Goal: Task Accomplishment & Management: Use online tool/utility

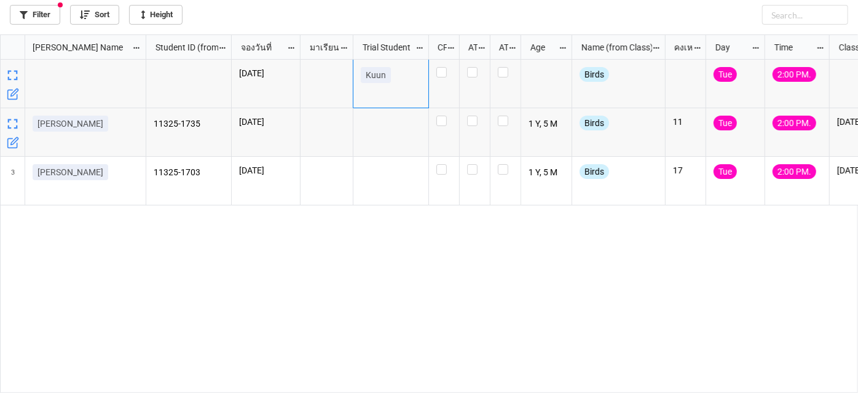
scroll to position [352, 852]
click at [443, 116] on label "grid" at bounding box center [444, 116] width 15 height 0
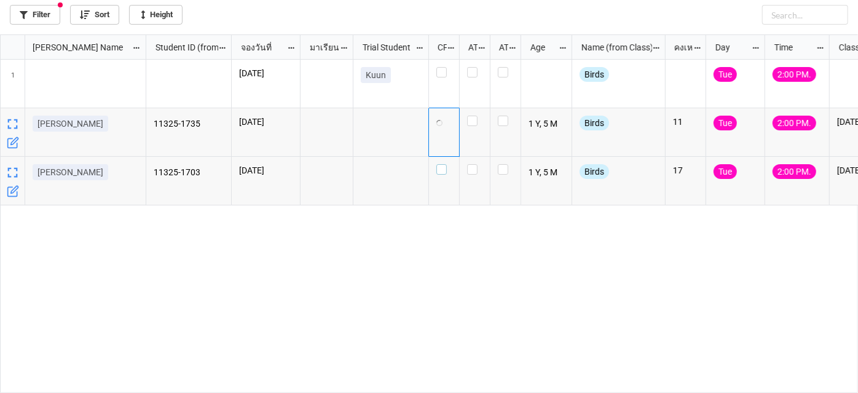
click at [443, 164] on label "grid" at bounding box center [444, 164] width 15 height 0
click at [444, 67] on label "grid" at bounding box center [444, 67] width 15 height 0
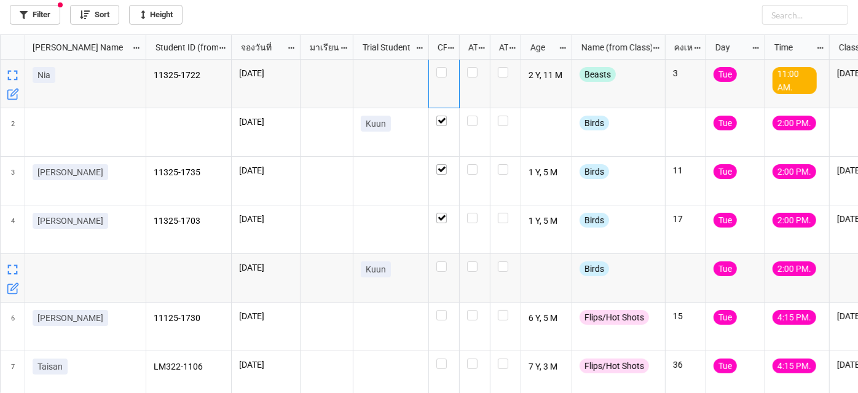
click at [17, 287] on icon "grid" at bounding box center [13, 288] width 12 height 12
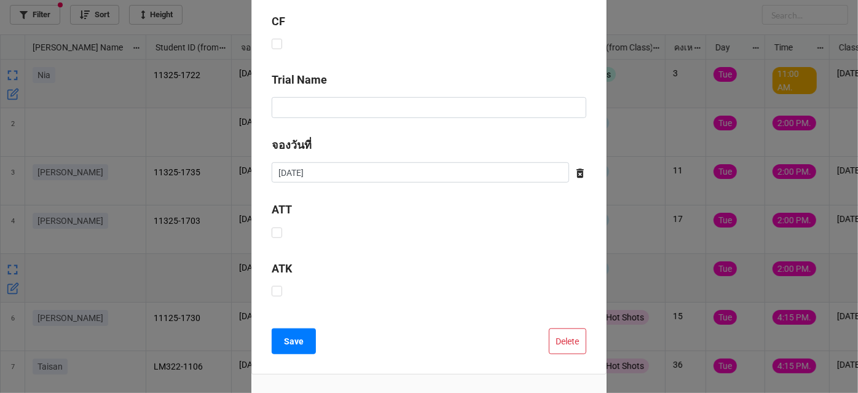
scroll to position [453, 0]
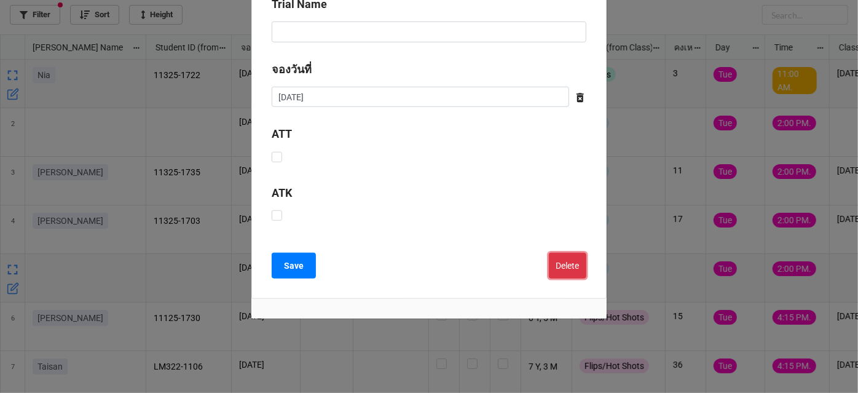
click at [572, 264] on button "Delete" at bounding box center [568, 266] width 38 height 26
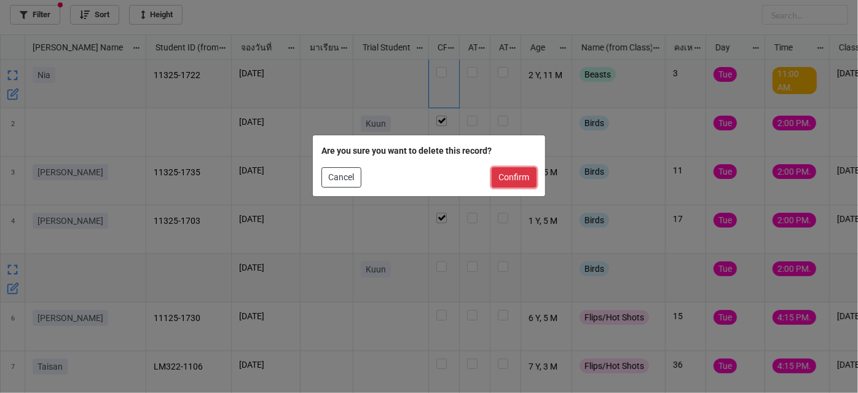
click at [521, 178] on button "Confirm" at bounding box center [514, 177] width 45 height 21
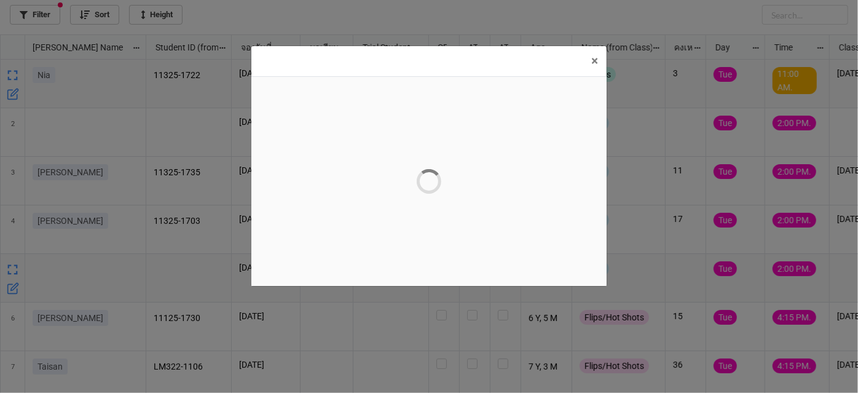
scroll to position [0, 0]
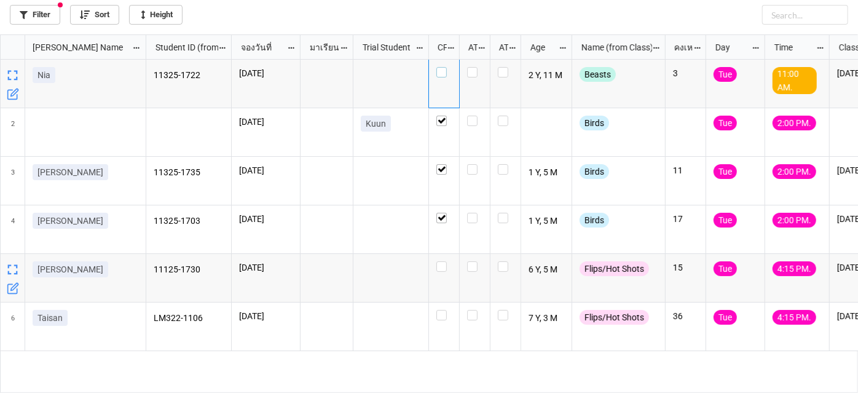
click at [443, 67] on label "grid" at bounding box center [444, 67] width 15 height 0
click at [444, 261] on label "grid" at bounding box center [444, 261] width 15 height 0
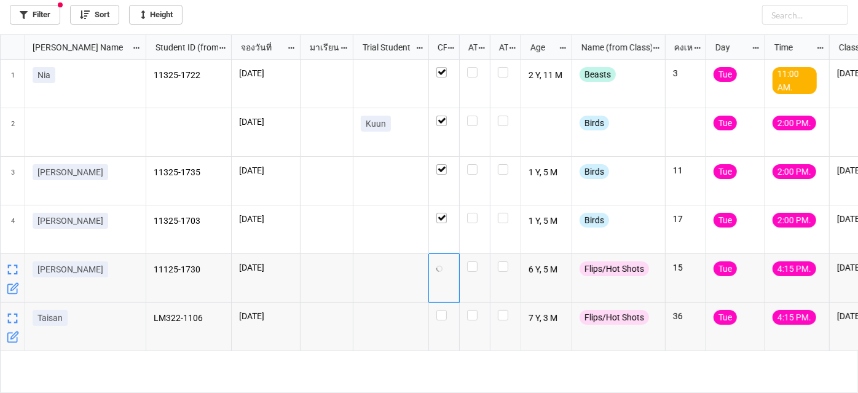
click at [16, 336] on icon "grid" at bounding box center [13, 337] width 12 height 12
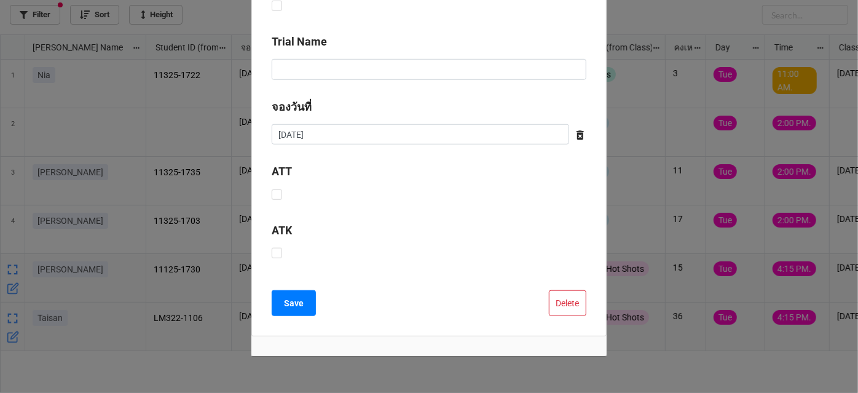
scroll to position [447, 0]
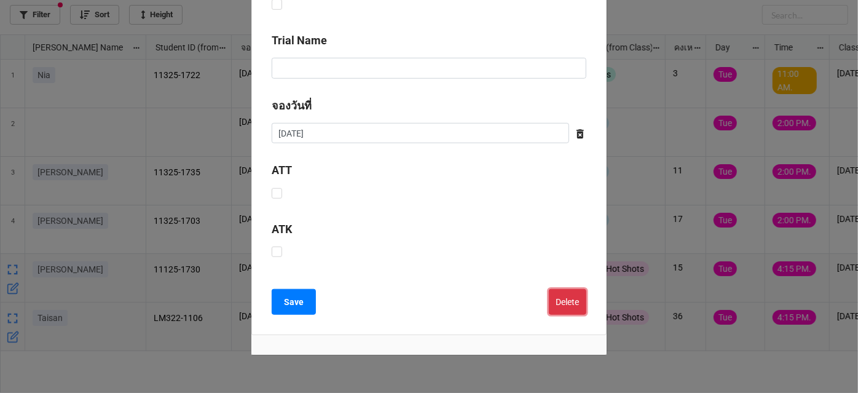
click at [552, 298] on button "Delete" at bounding box center [568, 302] width 38 height 26
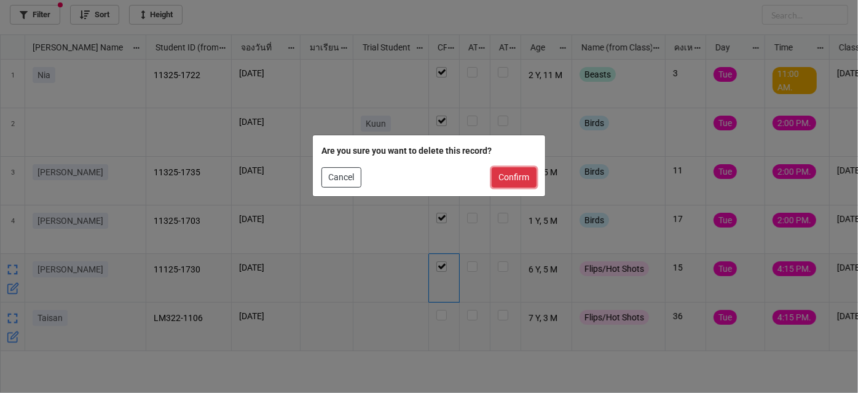
click at [519, 184] on button "Confirm" at bounding box center [514, 177] width 45 height 21
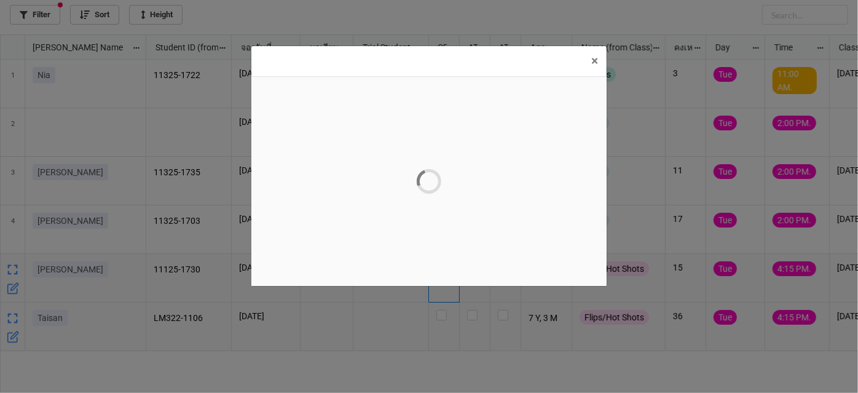
scroll to position [0, 0]
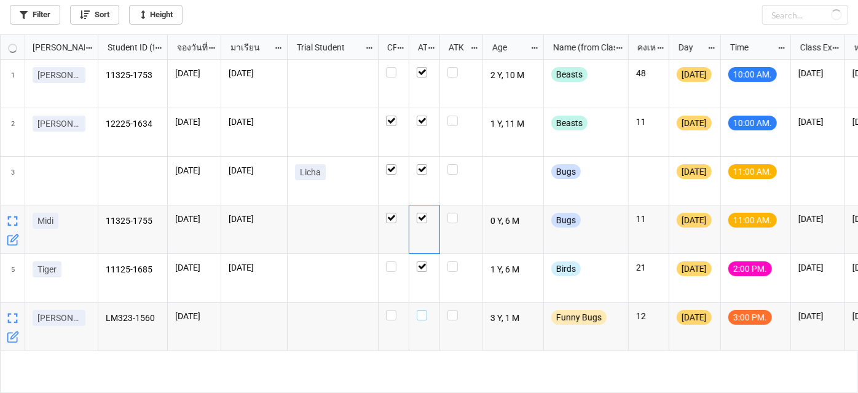
scroll to position [352, 852]
click at [426, 310] on label "grid" at bounding box center [424, 310] width 15 height 0
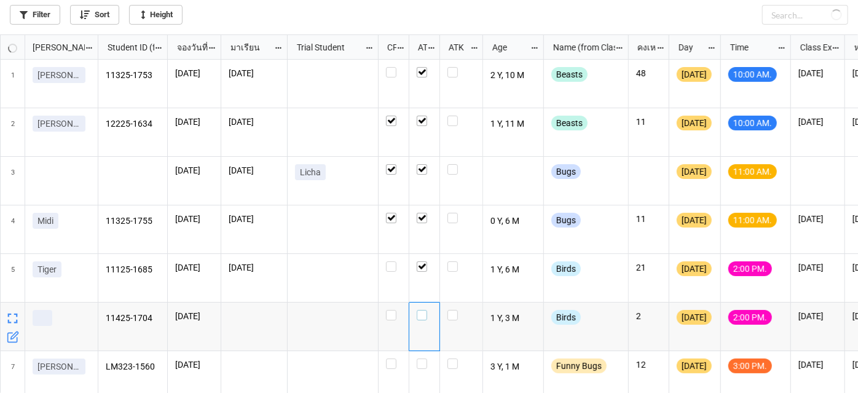
click at [424, 310] on label "grid" at bounding box center [424, 310] width 15 height 0
checkbox input "true"
click at [426, 358] on label "grid" at bounding box center [424, 358] width 15 height 0
checkbox input "true"
click at [426, 307] on div "grid" at bounding box center [425, 327] width 31 height 49
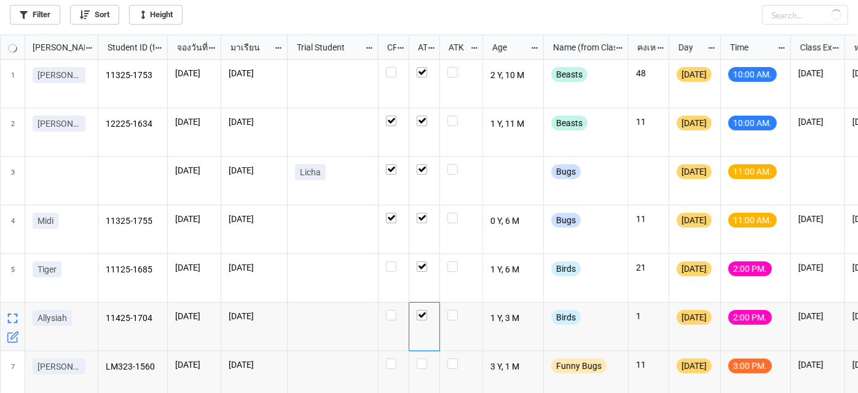
checkbox input "false"
click at [426, 358] on label "grid" at bounding box center [424, 358] width 15 height 0
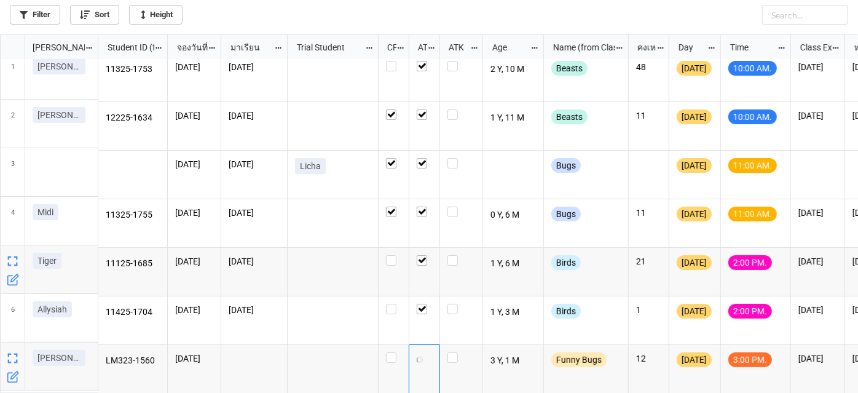
scroll to position [11, 0]
